Goal: Task Accomplishment & Management: Manage account settings

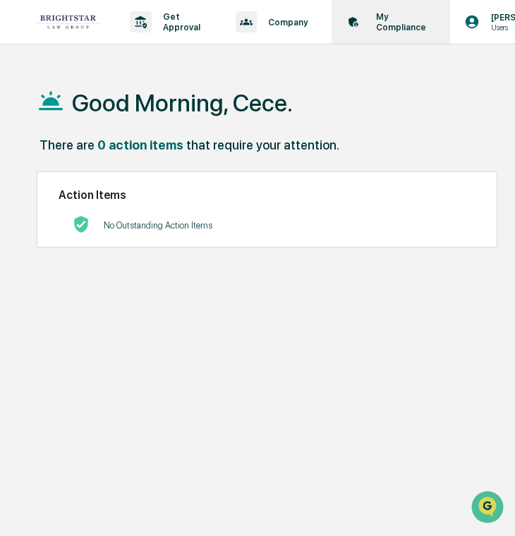
click at [357, 40] on div "My Compliance Data, Deadlines & Settings" at bounding box center [389, 22] width 104 height 44
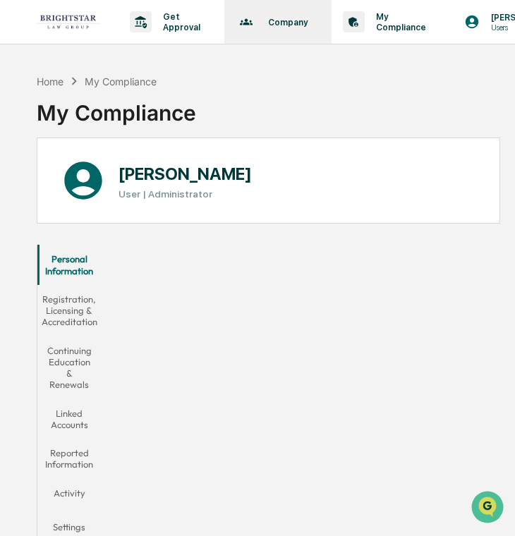
click at [265, 24] on p "Company" at bounding box center [286, 22] width 58 height 11
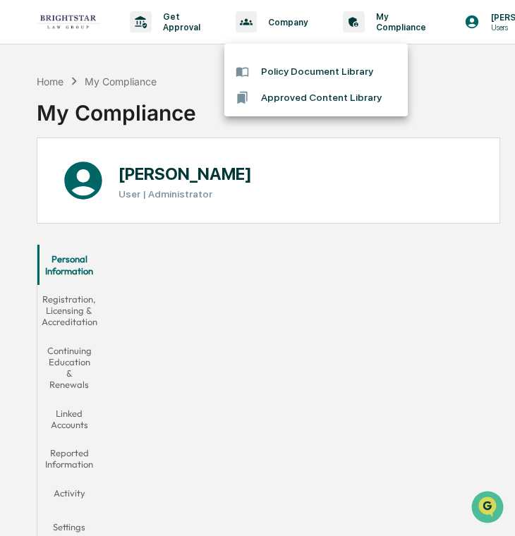
click at [203, 21] on div at bounding box center [257, 268] width 515 height 536
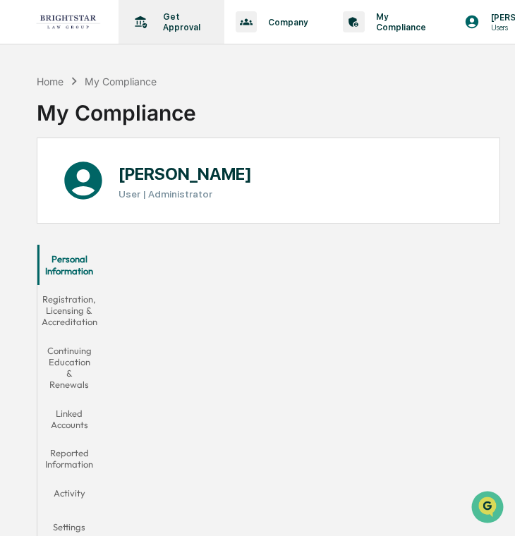
click at [189, 21] on p "Get Approval" at bounding box center [180, 21] width 56 height 21
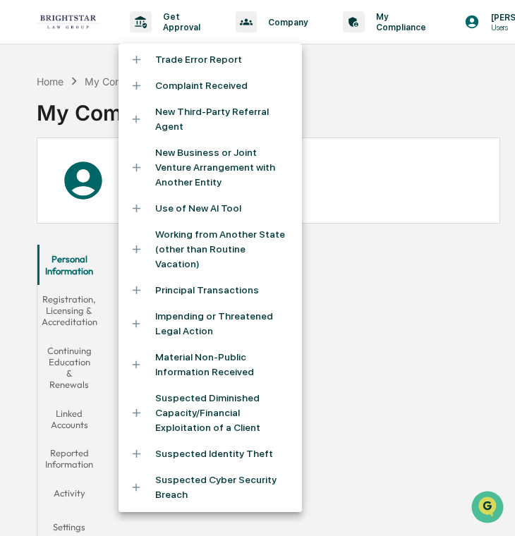
scroll to position [312, 0]
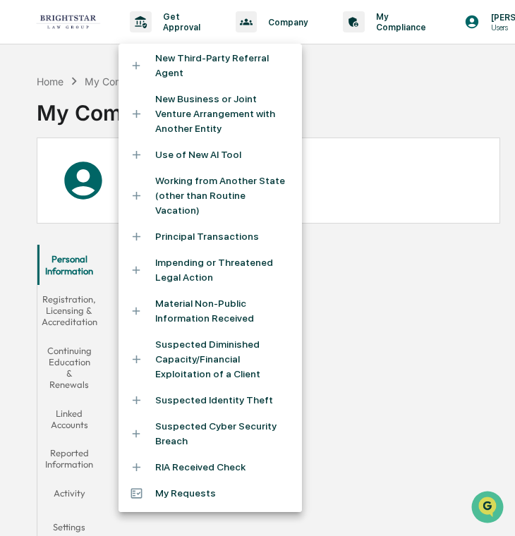
click at [378, 93] on div at bounding box center [257, 268] width 515 height 536
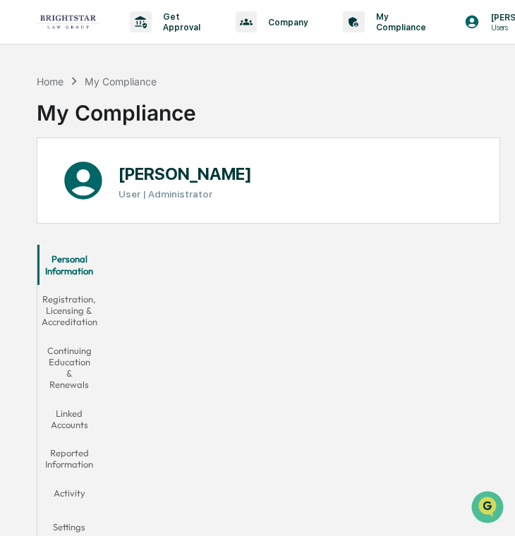
click at [57, 38] on link at bounding box center [76, 22] width 85 height 44
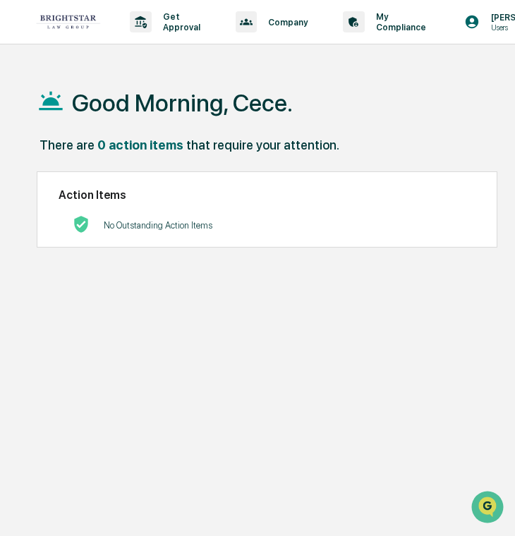
scroll to position [0, 65]
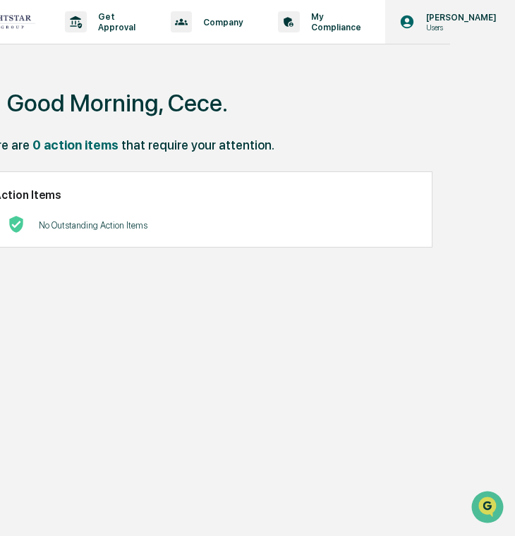
click at [436, 14] on p "[PERSON_NAME]" at bounding box center [458, 17] width 89 height 11
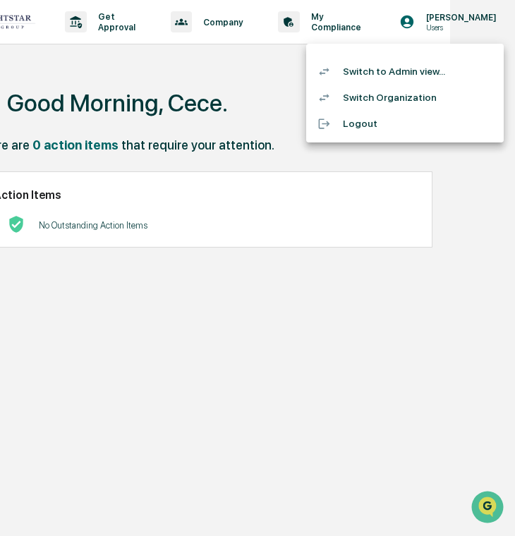
click at [405, 102] on li "Switch Organization" at bounding box center [404, 98] width 197 height 26
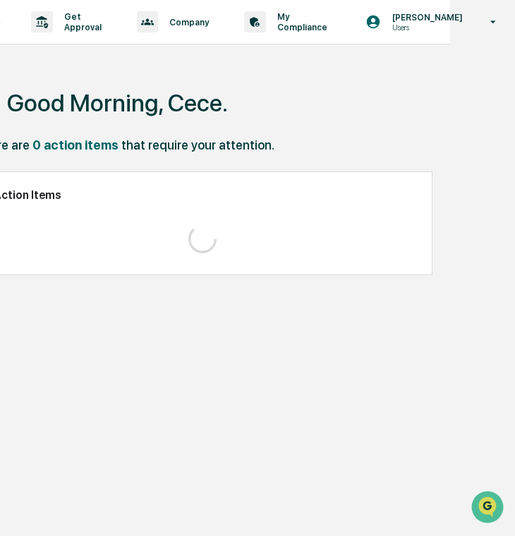
scroll to position [0, 31]
